Goal: Find specific page/section: Find specific page/section

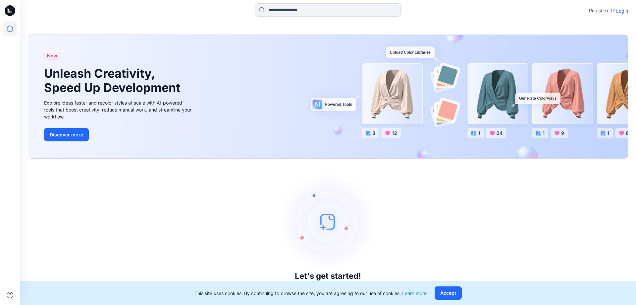
click at [618, 9] on p "Login" at bounding box center [623, 10] width 12 height 7
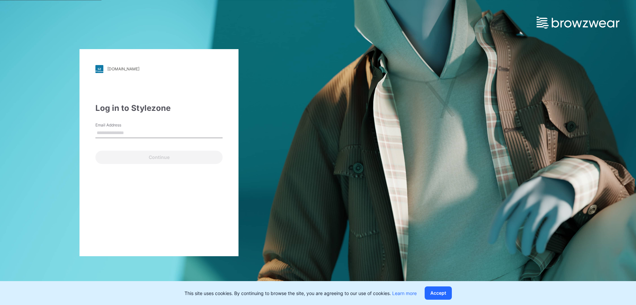
click at [122, 132] on input "Email Address" at bounding box center [158, 133] width 127 height 10
type input "**********"
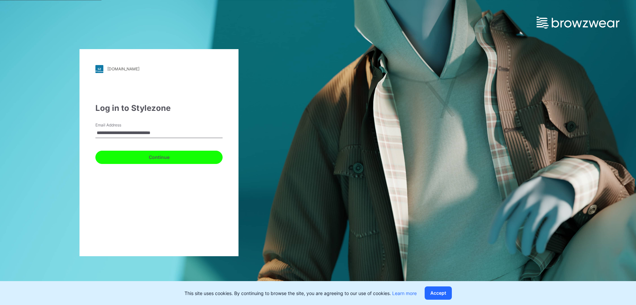
click at [155, 150] on button "Continue" at bounding box center [158, 156] width 127 height 13
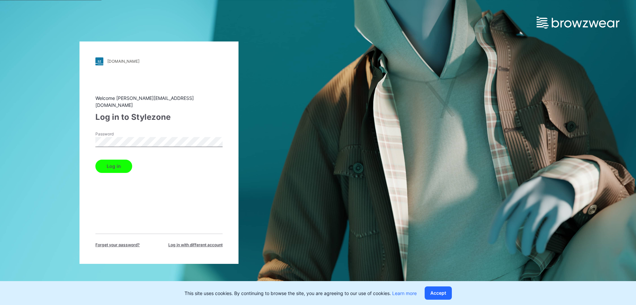
click at [95, 159] on button "Log in" at bounding box center [113, 165] width 37 height 13
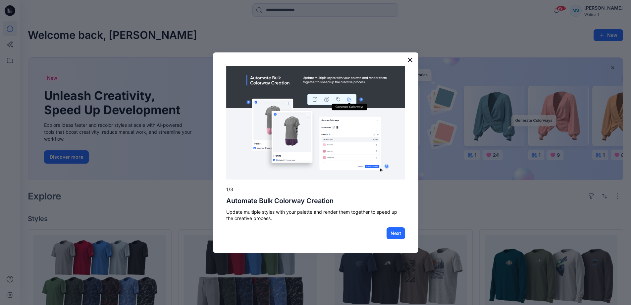
click at [409, 59] on button "×" at bounding box center [410, 59] width 6 height 11
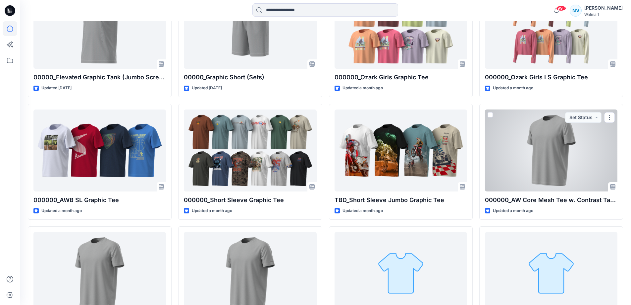
scroll to position [615, 0]
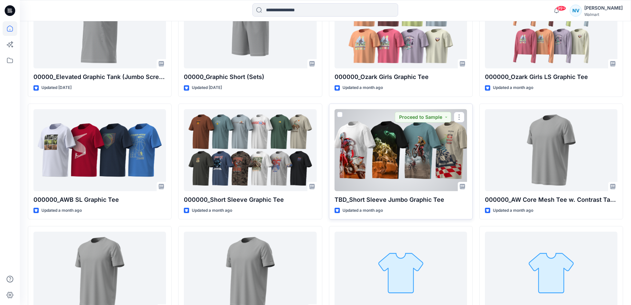
click at [412, 187] on div at bounding box center [401, 150] width 133 height 82
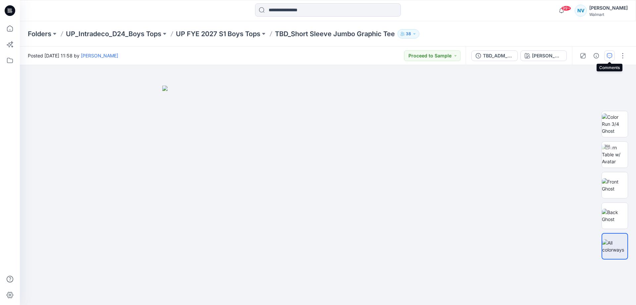
click at [614, 54] on button "button" at bounding box center [610, 55] width 11 height 11
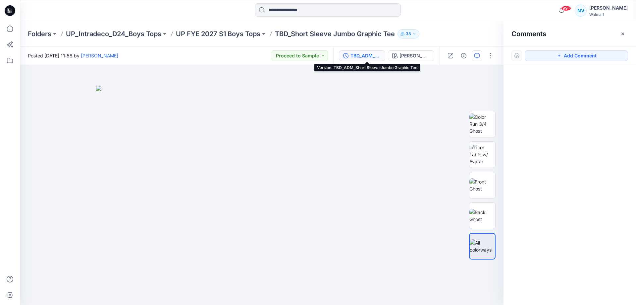
click at [372, 58] on div "TBD_ADM_Short Sleeve Jumbo Graphic Tee" at bounding box center [366, 55] width 30 height 7
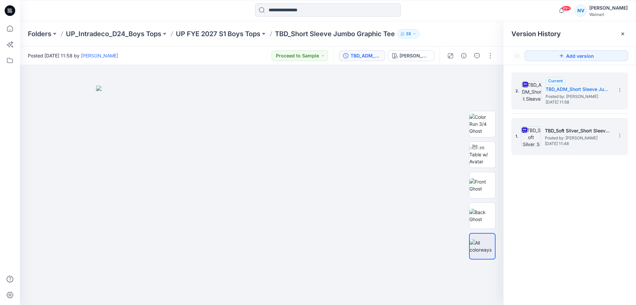
click at [591, 143] on span "[DATE] 11:48" at bounding box center [578, 143] width 66 height 5
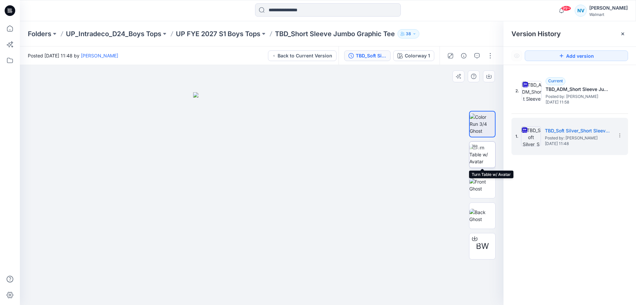
click at [487, 152] on img at bounding box center [483, 154] width 26 height 21
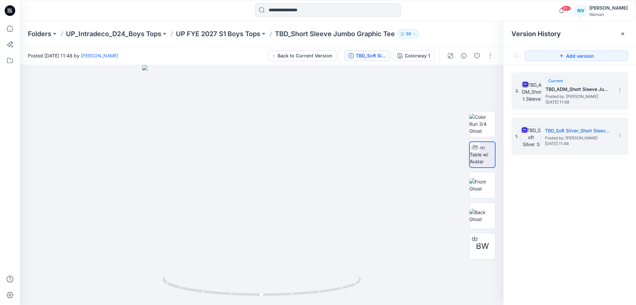
click at [541, 100] on img at bounding box center [532, 91] width 20 height 20
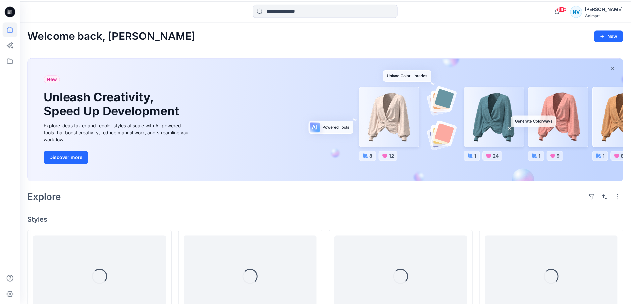
scroll to position [615, 0]
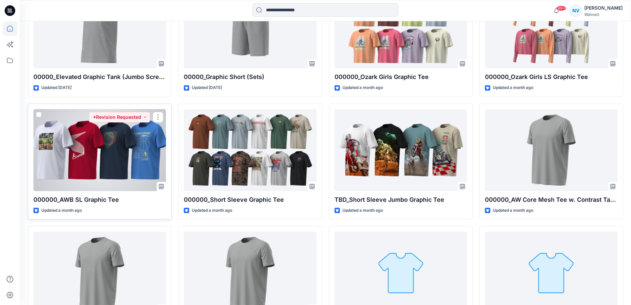
click at [126, 149] on div at bounding box center [99, 150] width 133 height 82
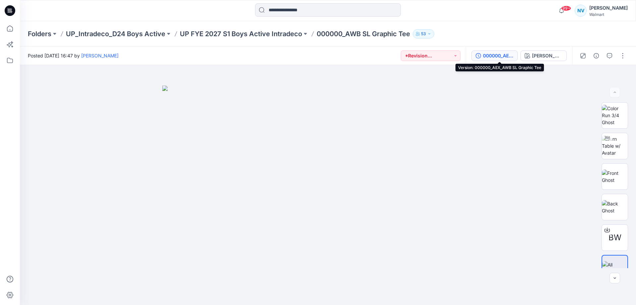
click at [499, 52] on div "000000_AEX_AWB SL Graphic Tee" at bounding box center [498, 55] width 30 height 7
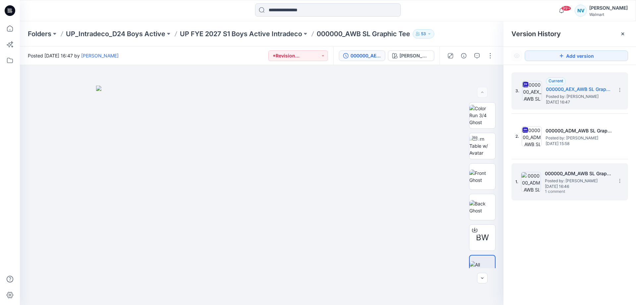
click at [599, 194] on div "000000_ADM_AWB SL Graphic Tee Posted by: [PERSON_NAME] [DATE] 16:46 1 comment" at bounding box center [578, 181] width 66 height 25
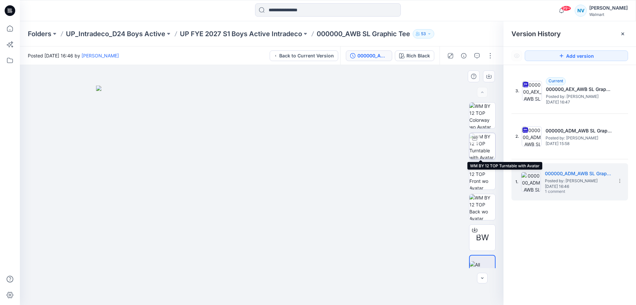
click at [485, 147] on img at bounding box center [483, 146] width 26 height 26
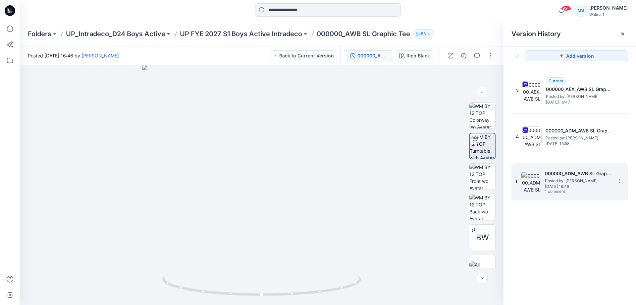
click at [594, 191] on div "000000_ADM_AWB SL Graphic Tee Posted by: [PERSON_NAME] [DATE] 16:46 1 comment" at bounding box center [578, 181] width 66 height 25
click at [558, 194] on span "1 comment" at bounding box center [568, 191] width 46 height 5
click at [485, 118] on img at bounding box center [483, 115] width 26 height 26
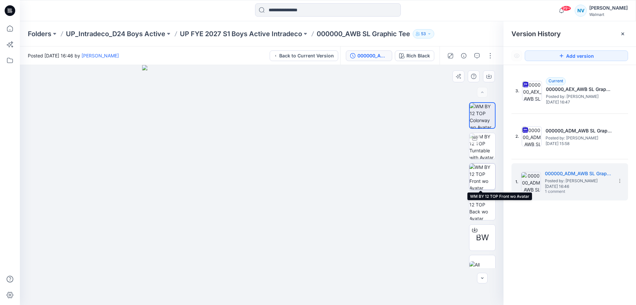
click at [481, 183] on img at bounding box center [483, 176] width 26 height 26
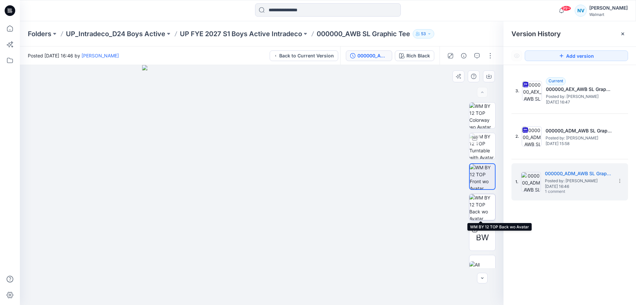
click at [484, 199] on img at bounding box center [483, 207] width 26 height 26
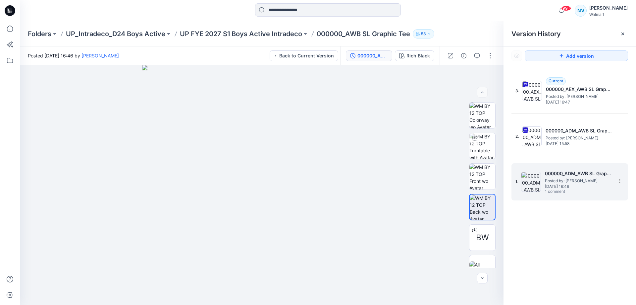
click at [550, 192] on span "1 comment" at bounding box center [568, 191] width 46 height 5
click at [370, 59] on div "000000_ADM_AWB SL Graphic Tee" at bounding box center [373, 55] width 30 height 7
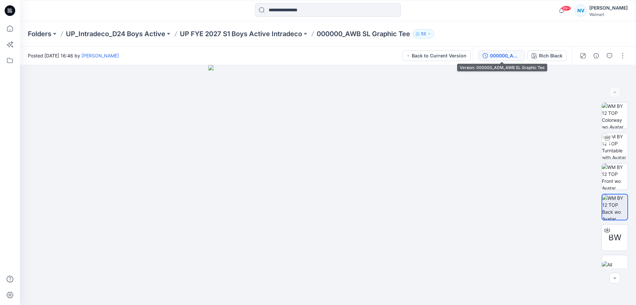
click at [504, 55] on div "000000_ADM_AWB SL Graphic Tee" at bounding box center [505, 55] width 30 height 7
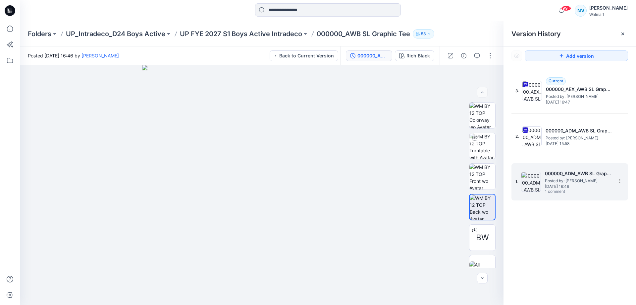
click at [566, 179] on span "Posted by: [PERSON_NAME]" at bounding box center [578, 180] width 66 height 7
click at [573, 170] on h5 "000000_ADM_AWB SL Graphic Tee" at bounding box center [578, 173] width 66 height 8
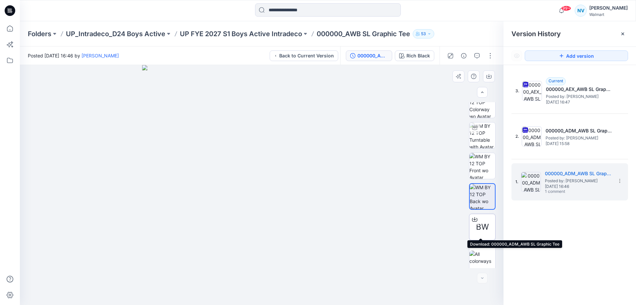
scroll to position [13, 0]
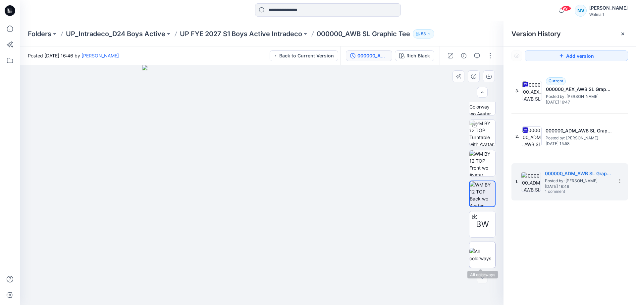
click at [474, 259] on img at bounding box center [483, 255] width 26 height 14
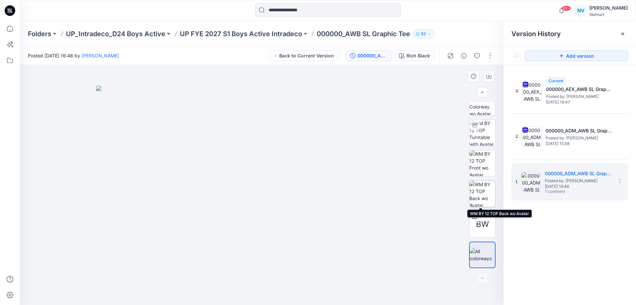
click at [481, 189] on img at bounding box center [483, 194] width 26 height 26
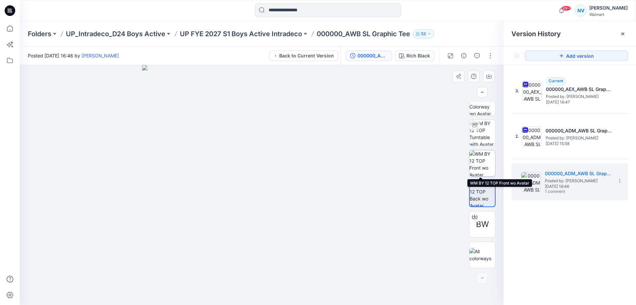
click at [482, 156] on img at bounding box center [483, 163] width 26 height 26
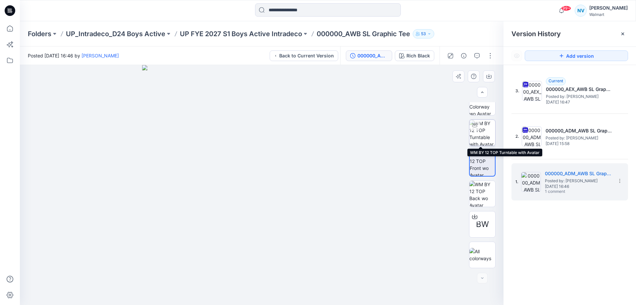
click at [480, 137] on img at bounding box center [483, 133] width 26 height 26
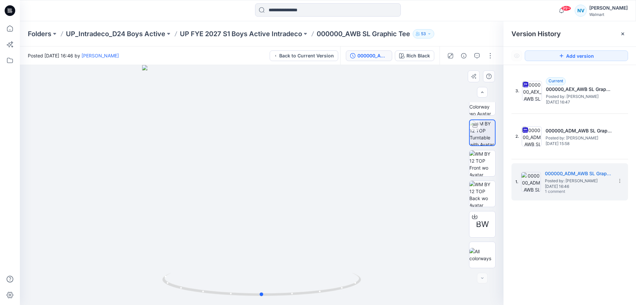
click at [274, 122] on div at bounding box center [262, 185] width 484 height 240
click at [256, 159] on div at bounding box center [262, 185] width 484 height 240
click at [245, 122] on div at bounding box center [262, 185] width 484 height 240
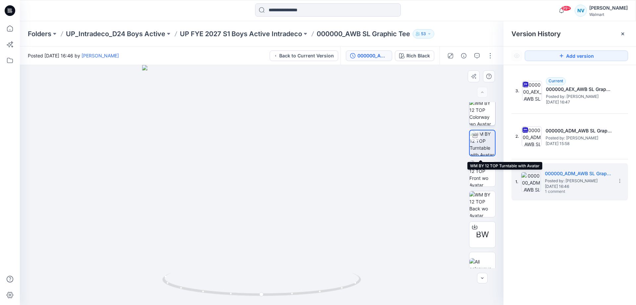
scroll to position [0, 0]
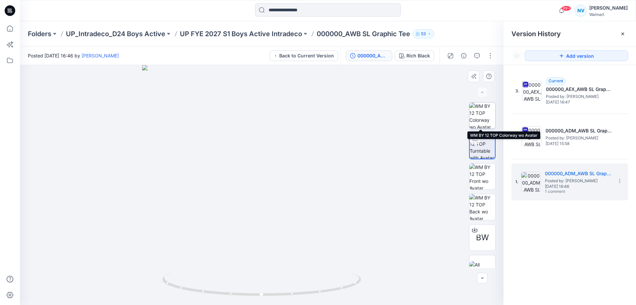
click at [478, 117] on img at bounding box center [483, 115] width 26 height 26
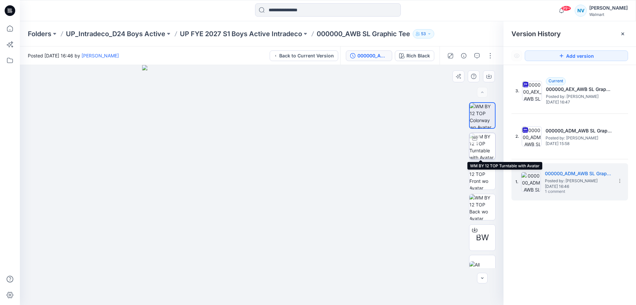
click at [493, 150] on img at bounding box center [483, 146] width 26 height 26
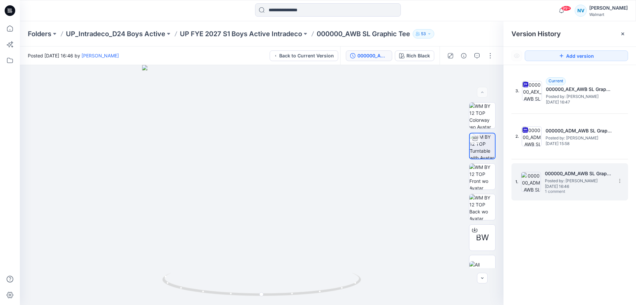
click at [594, 184] on span "[DATE] 16:46" at bounding box center [578, 186] width 66 height 5
click at [619, 180] on icon at bounding box center [619, 180] width 5 height 5
click at [575, 170] on h5 "000000_ADM_AWB SL Graphic Tee" at bounding box center [578, 173] width 66 height 8
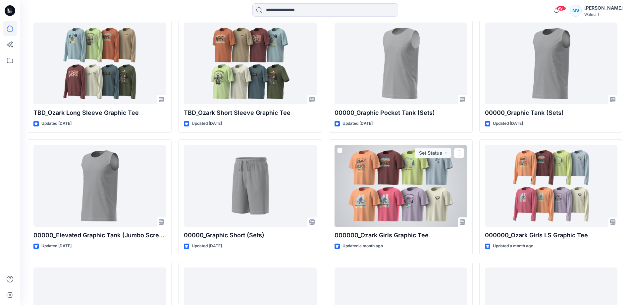
scroll to position [530, 0]
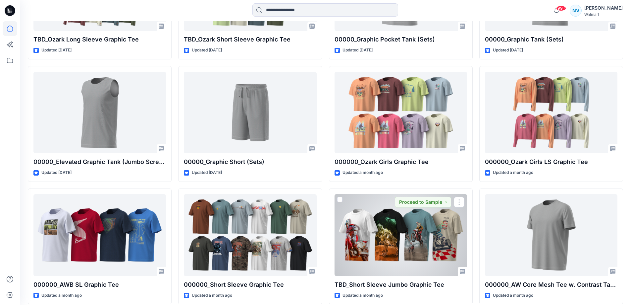
click at [348, 224] on div at bounding box center [401, 235] width 133 height 82
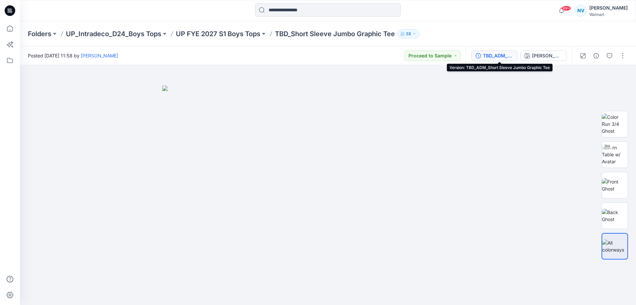
click at [508, 56] on div "TBD_ADM_Short Sleeve Jumbo Graphic Tee" at bounding box center [498, 55] width 30 height 7
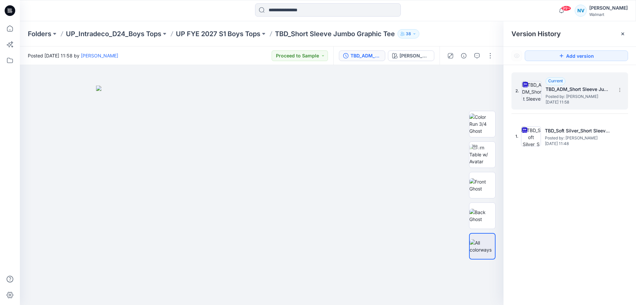
click at [577, 95] on span "Posted by: [PERSON_NAME]" at bounding box center [579, 96] width 66 height 7
drag, startPoint x: 0, startPoint y: 1, endPoint x: 489, endPoint y: 218, distance: 534.6
click at [489, 218] on img at bounding box center [483, 215] width 26 height 14
click at [483, 178] on img at bounding box center [483, 185] width 26 height 14
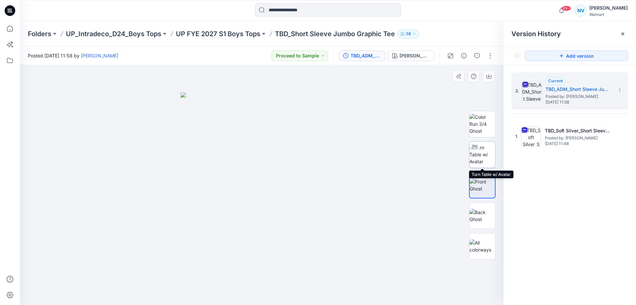
click at [479, 156] on img at bounding box center [483, 154] width 26 height 21
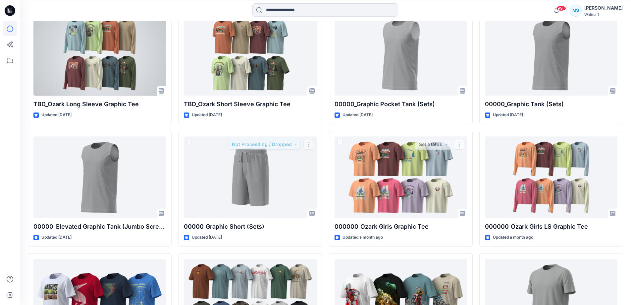
scroll to position [464, 0]
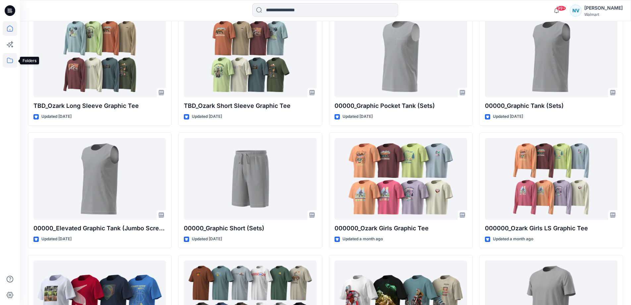
click at [11, 61] on icon at bounding box center [10, 60] width 15 height 15
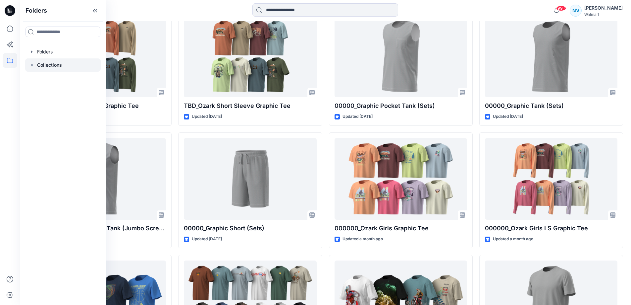
click at [52, 68] on p "Collections" at bounding box center [49, 65] width 25 height 8
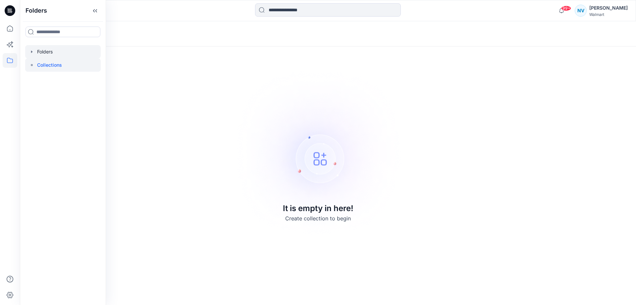
click at [46, 54] on div at bounding box center [63, 51] width 76 height 13
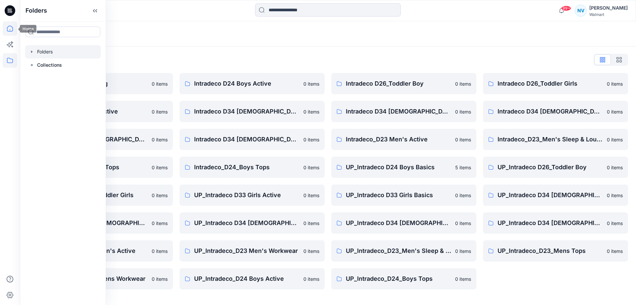
click at [11, 26] on icon at bounding box center [10, 29] width 6 height 6
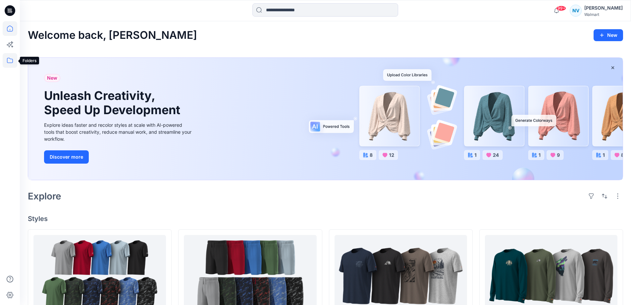
click at [5, 59] on icon at bounding box center [10, 60] width 15 height 15
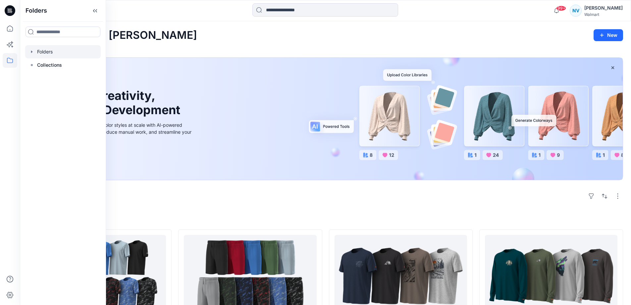
click at [33, 52] on icon "button" at bounding box center [31, 51] width 5 height 5
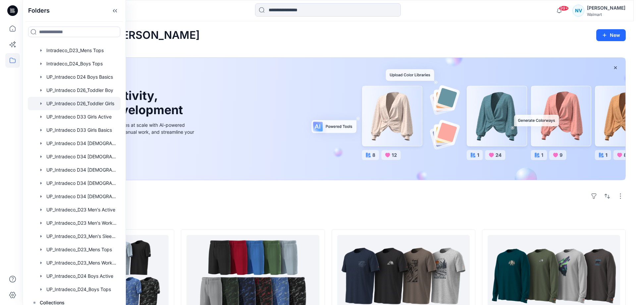
scroll to position [178, 0]
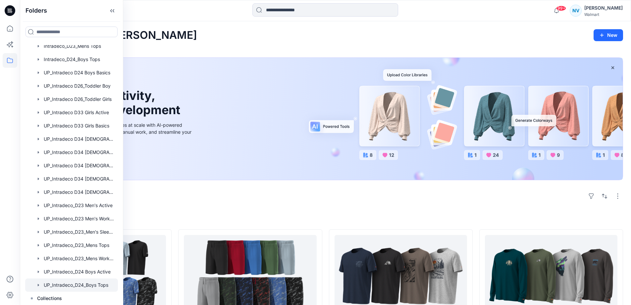
click at [93, 288] on div at bounding box center [71, 284] width 93 height 13
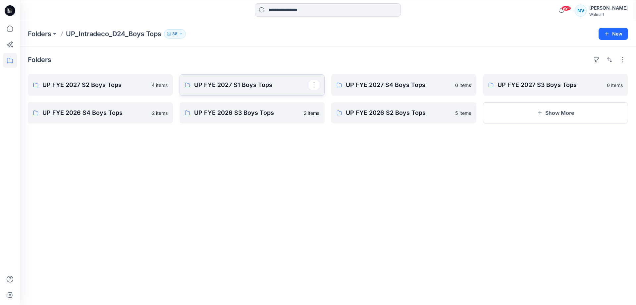
click at [248, 82] on p "UP FYE 2027 S1 Boys Tops" at bounding box center [251, 84] width 115 height 9
